Goal: Task Accomplishment & Management: Complete application form

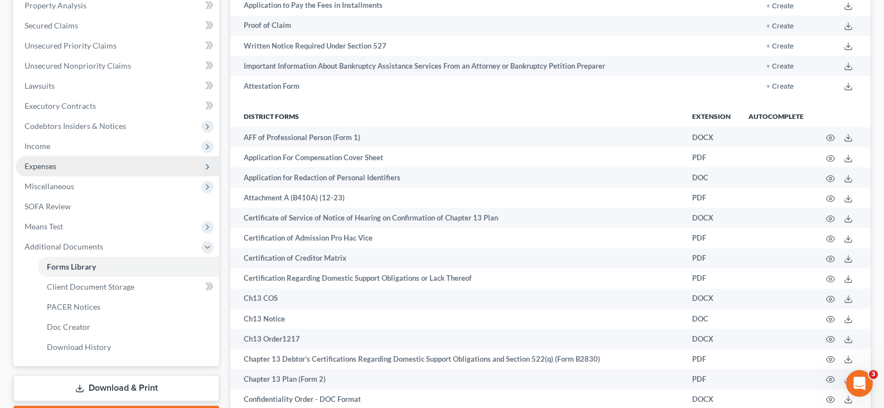
scroll to position [223, 0]
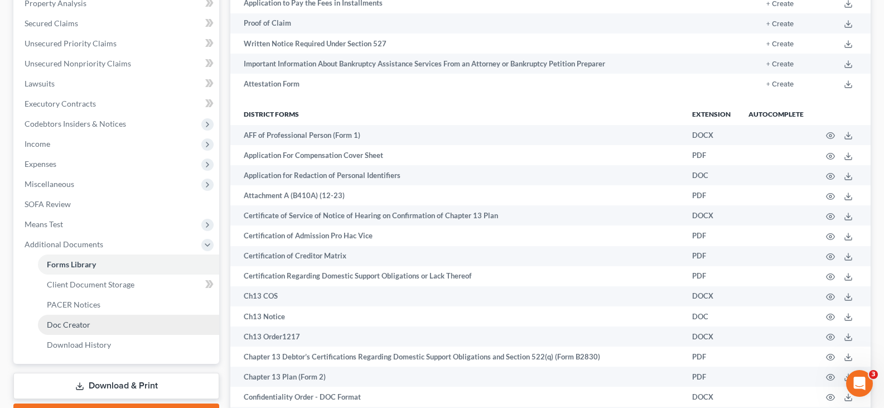
click at [80, 329] on span "Doc Creator" at bounding box center [69, 324] width 44 height 9
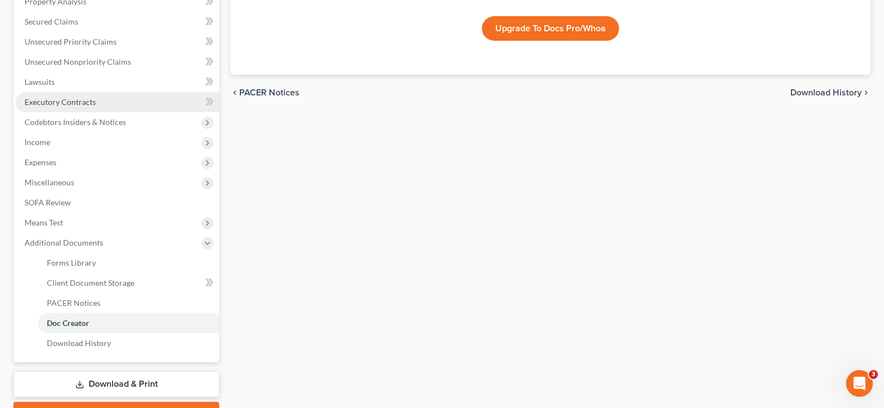
scroll to position [286, 0]
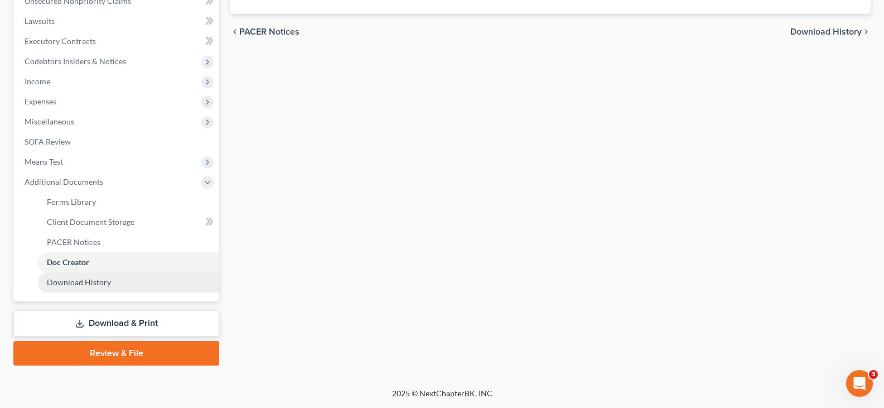
click at [85, 286] on span "Download History" at bounding box center [79, 281] width 64 height 9
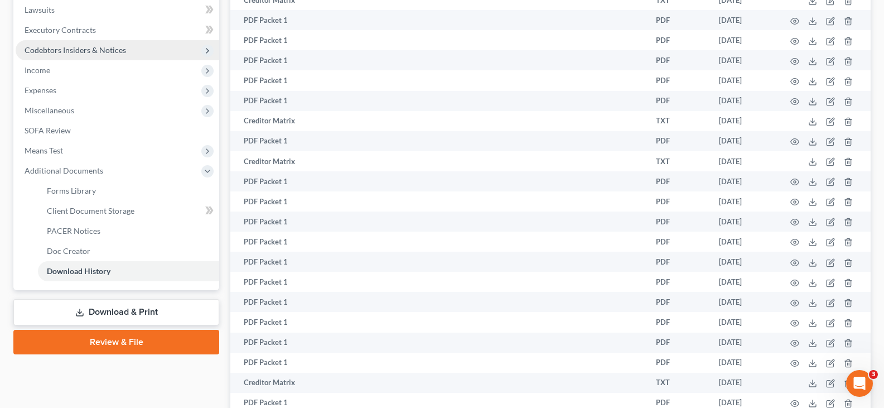
scroll to position [279, 0]
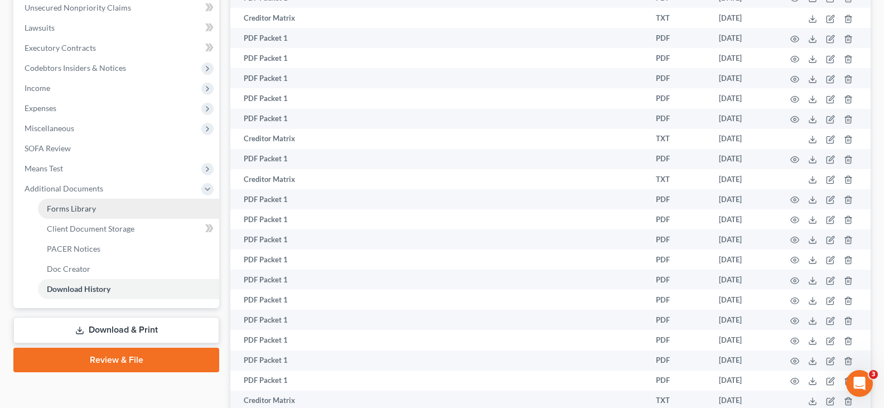
click at [72, 210] on span "Forms Library" at bounding box center [71, 208] width 49 height 9
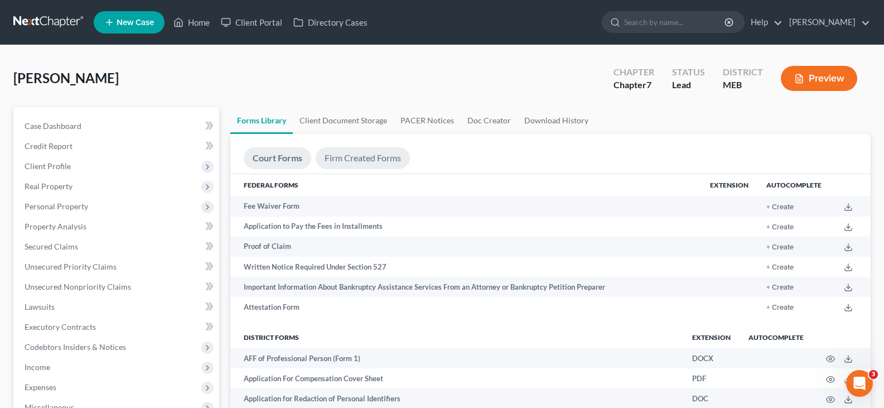
click at [380, 156] on link "Firm Created Forms" at bounding box center [363, 158] width 94 height 22
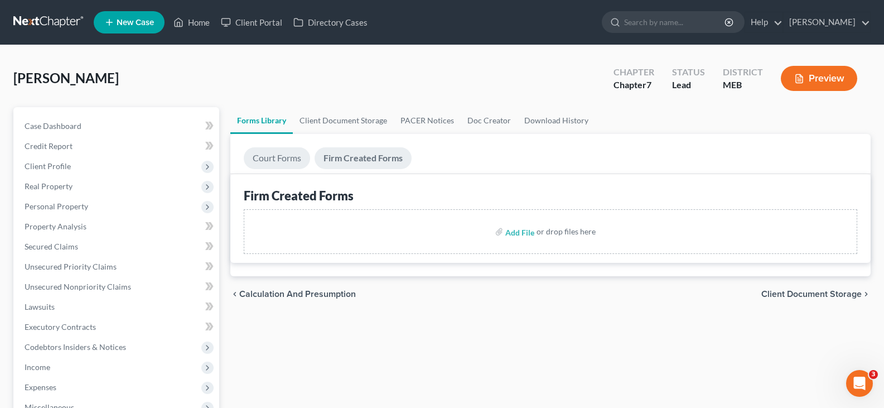
click at [279, 158] on link "Court Forms" at bounding box center [277, 158] width 66 height 22
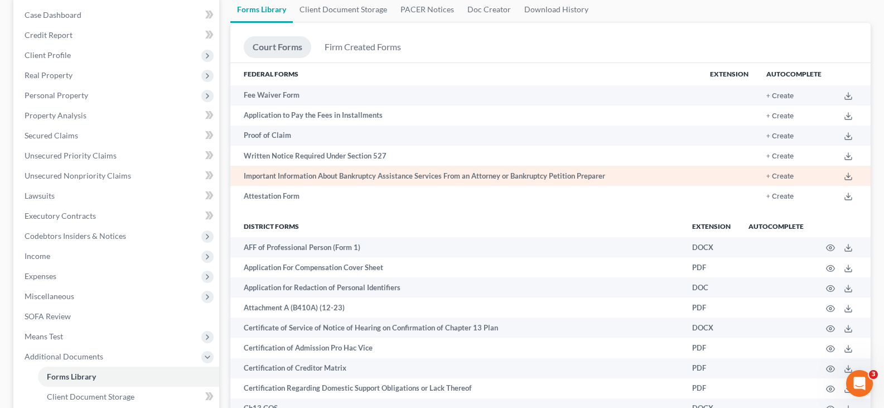
scroll to position [112, 0]
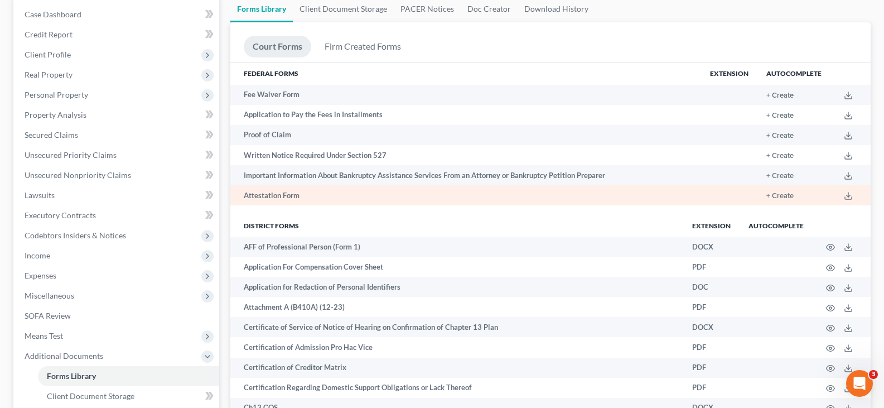
click at [288, 195] on td "Attestation Form" at bounding box center [465, 195] width 471 height 20
click at [781, 195] on button "+ Create" at bounding box center [780, 195] width 27 height 7
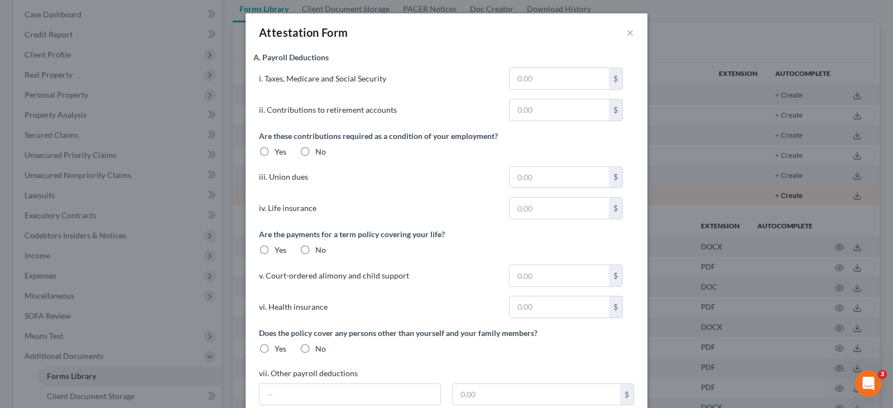
type input "1,688.14"
type input "352.08"
type input "450.00"
type input "110.00"
type input "100.00"
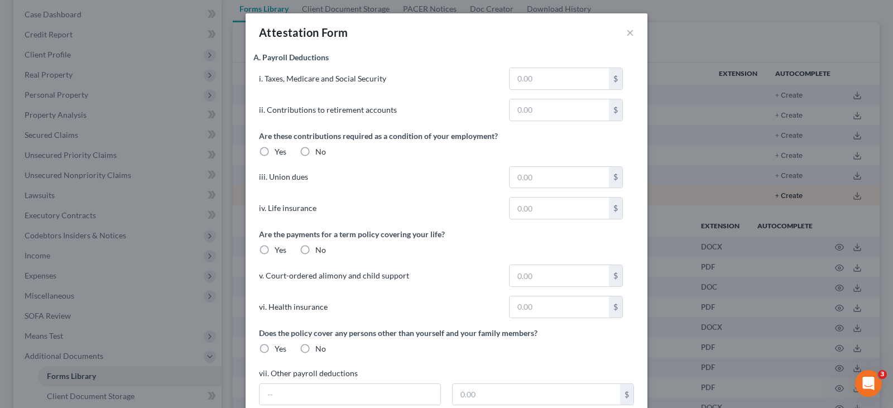
type input "300.00"
type input "755.00"
type input "281.56"
type input "400.00"
type input "33.00"
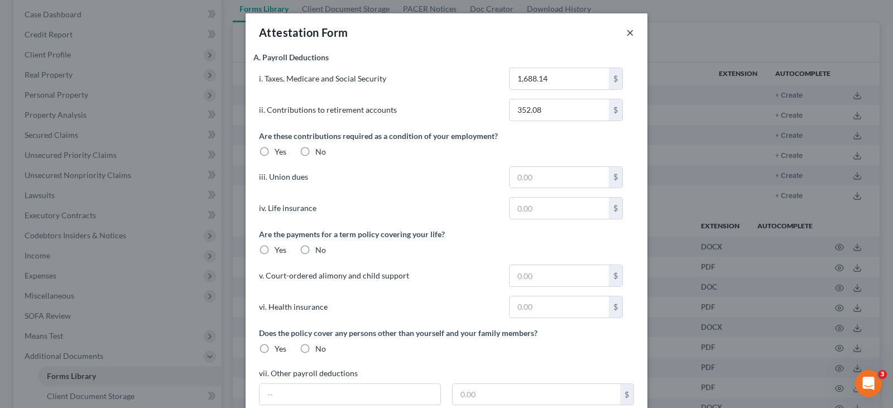
click at [628, 27] on button "×" at bounding box center [630, 32] width 8 height 13
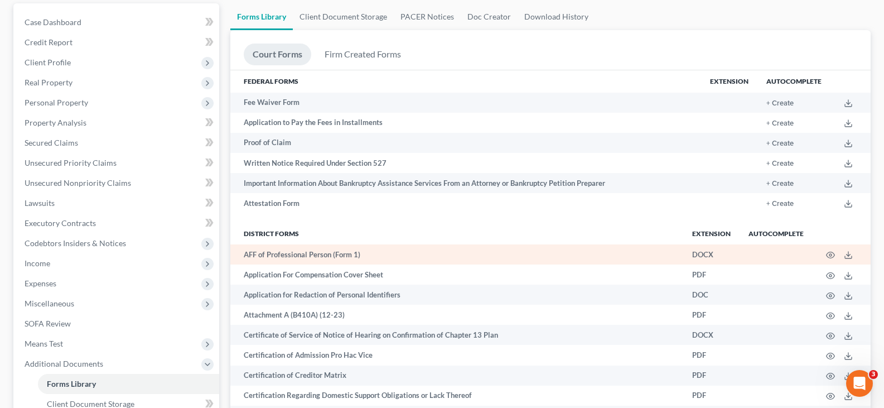
scroll to position [0, 0]
